Goal: Navigation & Orientation: Go to known website

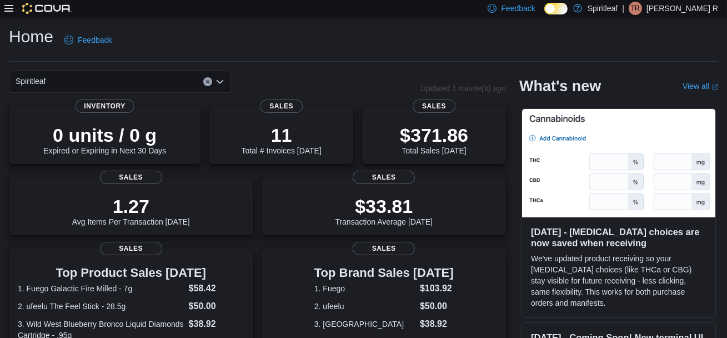
click at [533, 6] on p "[PERSON_NAME] R" at bounding box center [683, 8] width 72 height 13
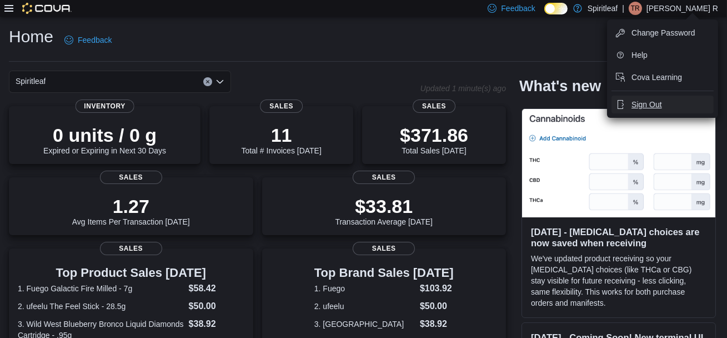
click at [533, 109] on span "Sign Out" at bounding box center [647, 104] width 30 height 11
